Goal: Entertainment & Leisure: Consume media (video, audio)

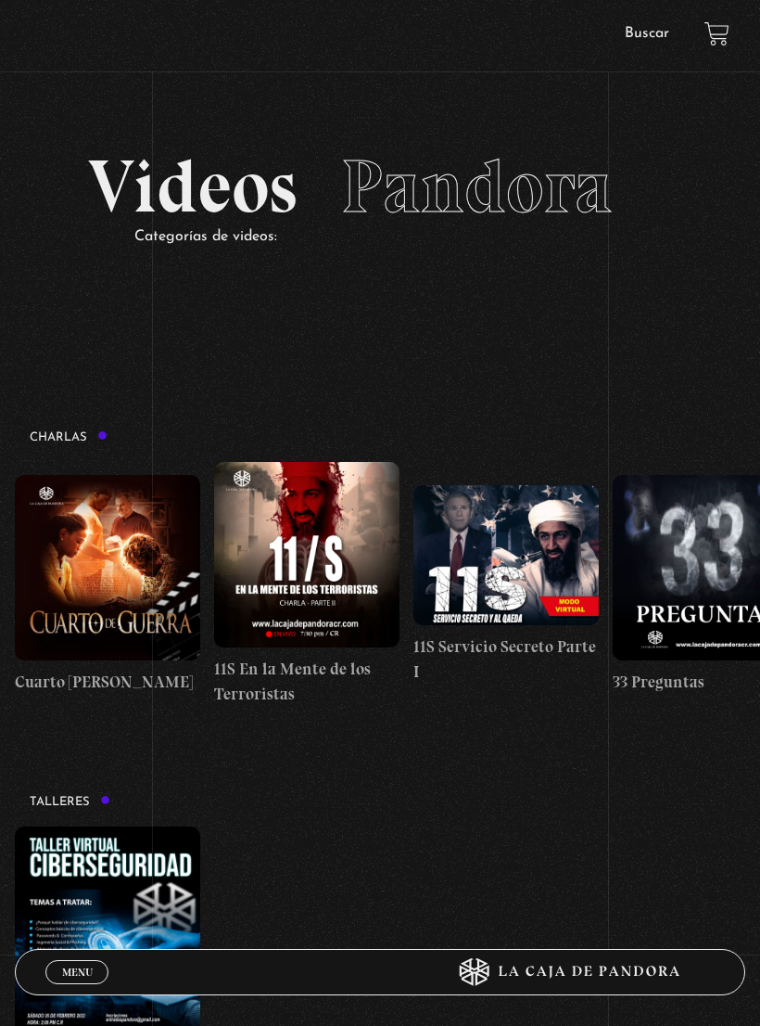
click at [53, 945] on figure at bounding box center [107, 936] width 185 height 221
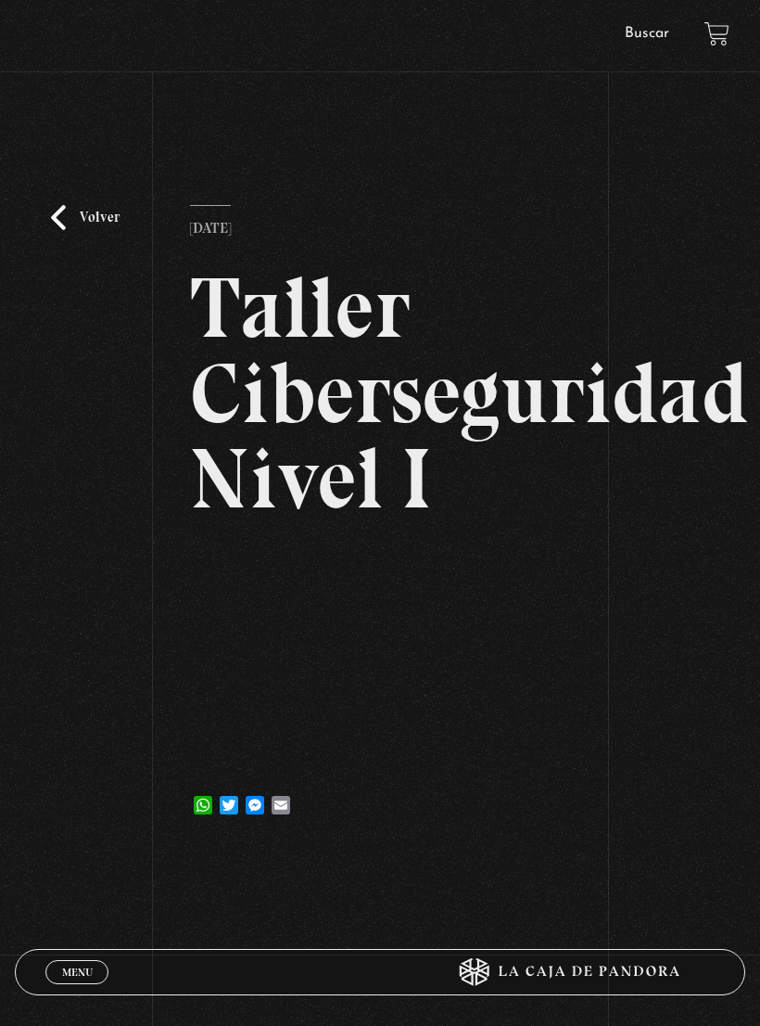
click at [57, 230] on link "Volver" at bounding box center [85, 217] width 69 height 25
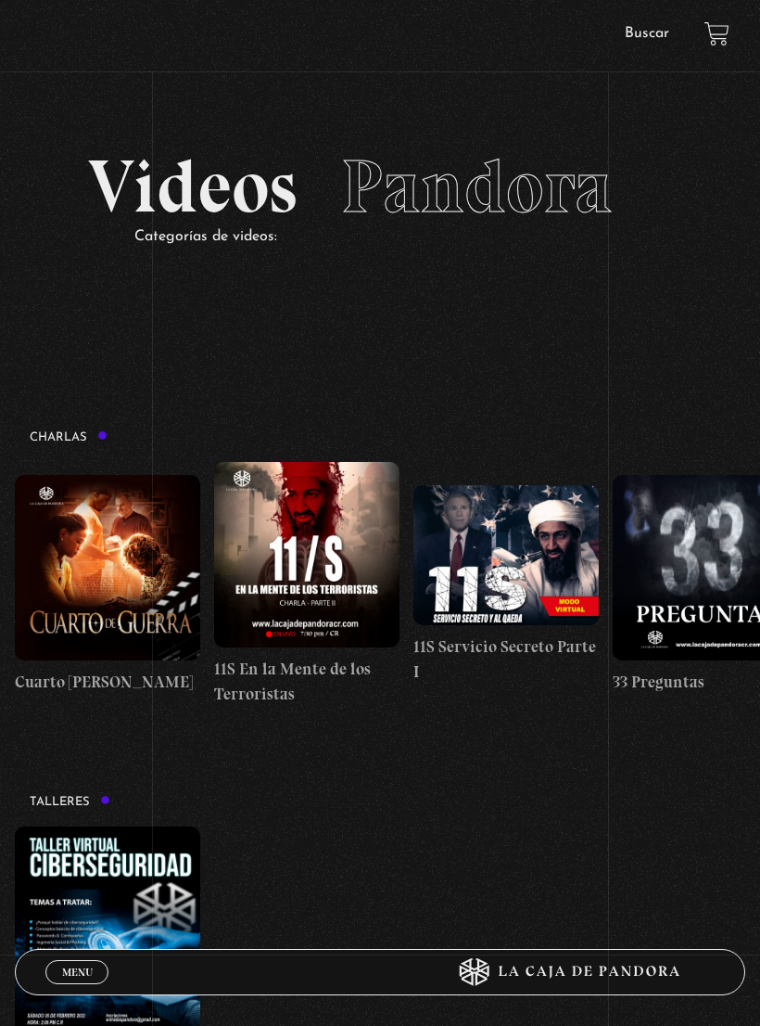
click at [78, 963] on link "Menu Cerrar" at bounding box center [76, 972] width 63 height 24
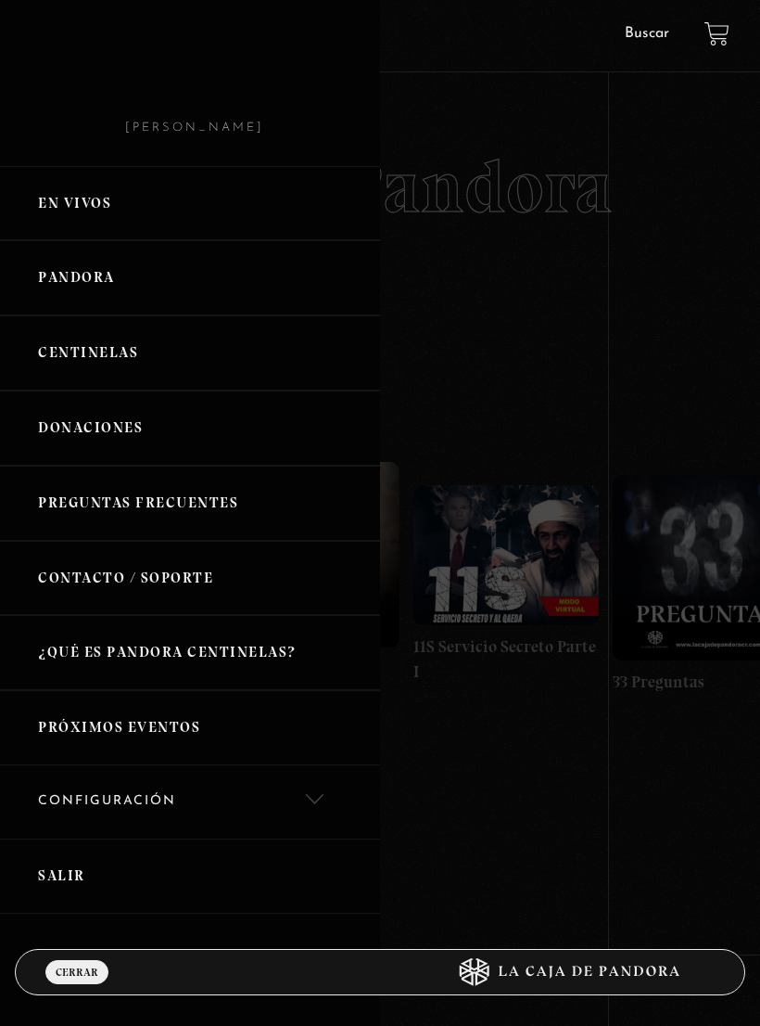
click at [127, 359] on link "Centinelas" at bounding box center [190, 352] width 380 height 75
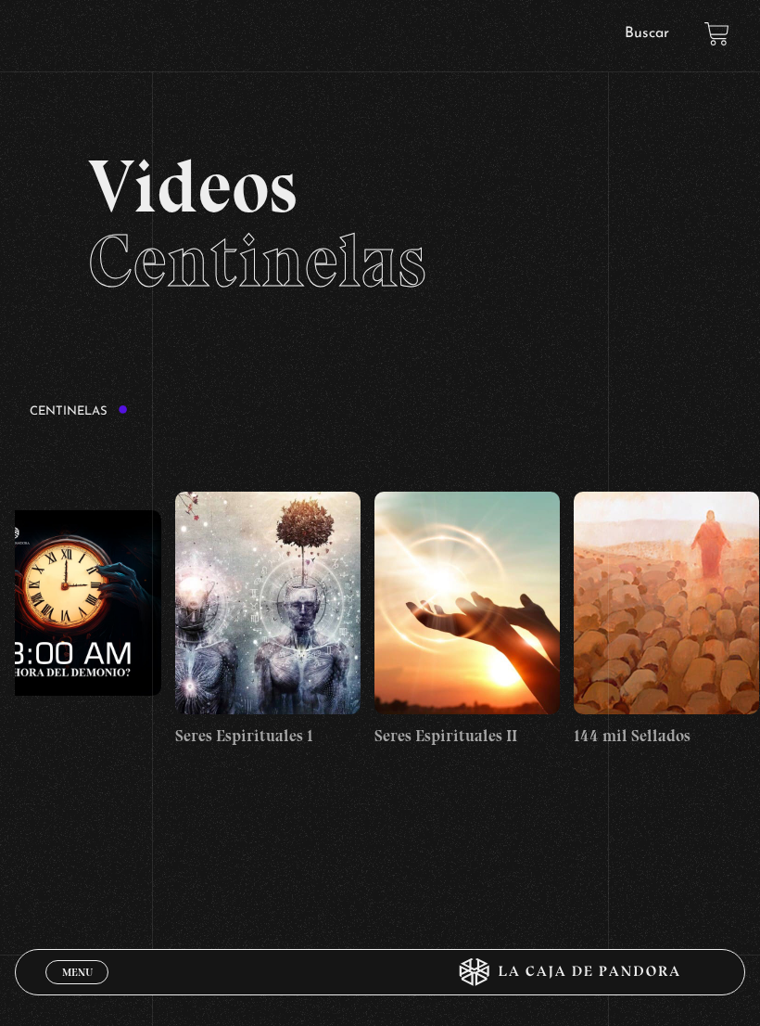
scroll to position [0, 18579]
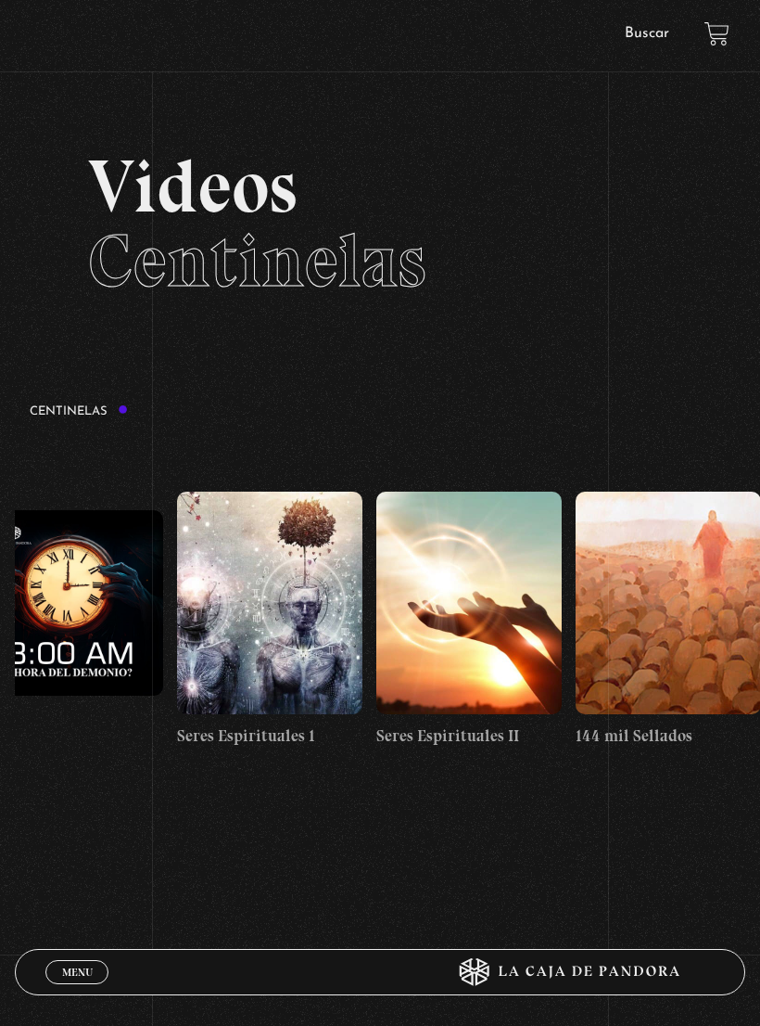
click at [235, 649] on figure at bounding box center [269, 602] width 185 height 223
